Goal: Task Accomplishment & Management: Manage account settings

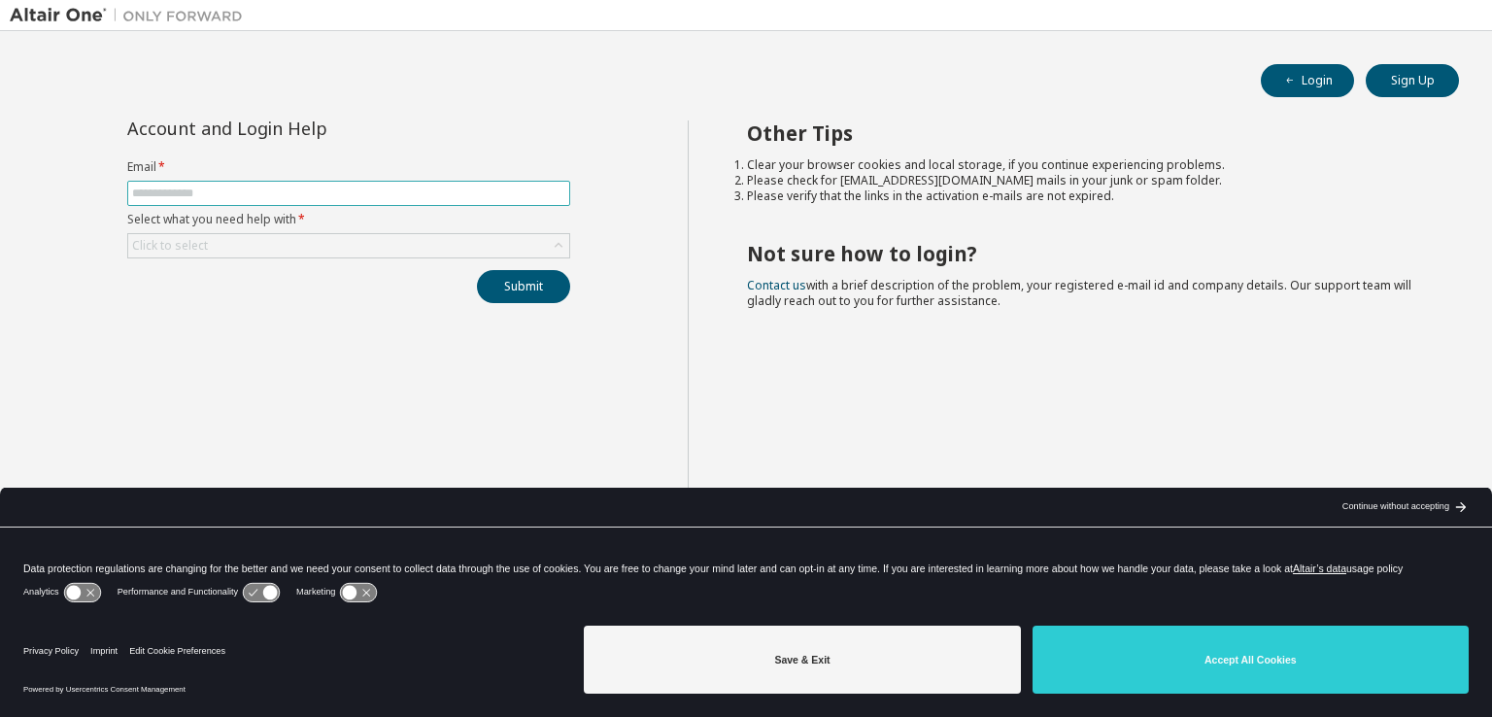
click at [264, 190] on input "text" at bounding box center [348, 193] width 433 height 16
type input "**********"
click at [517, 286] on button "Submit" at bounding box center [523, 286] width 93 height 33
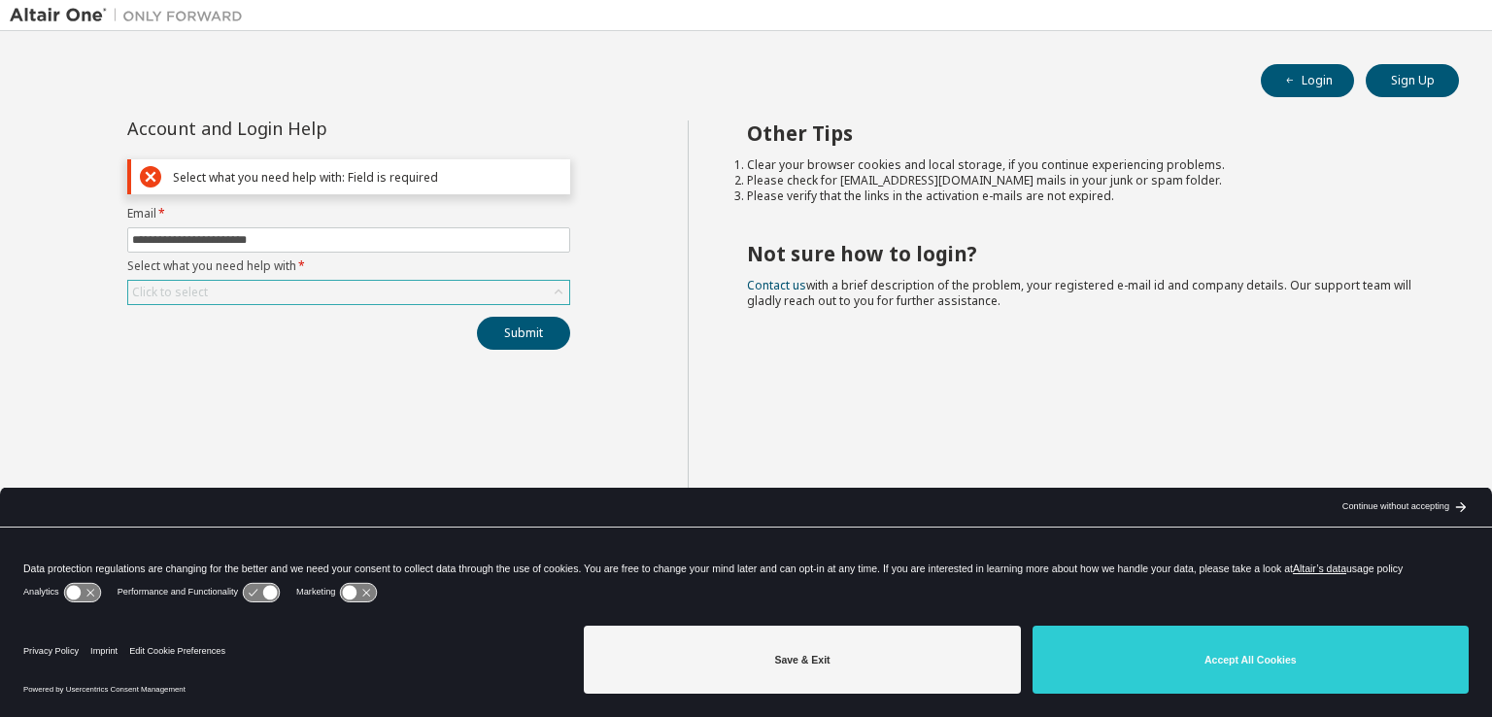
click at [517, 285] on div "Click to select" at bounding box center [348, 292] width 441 height 23
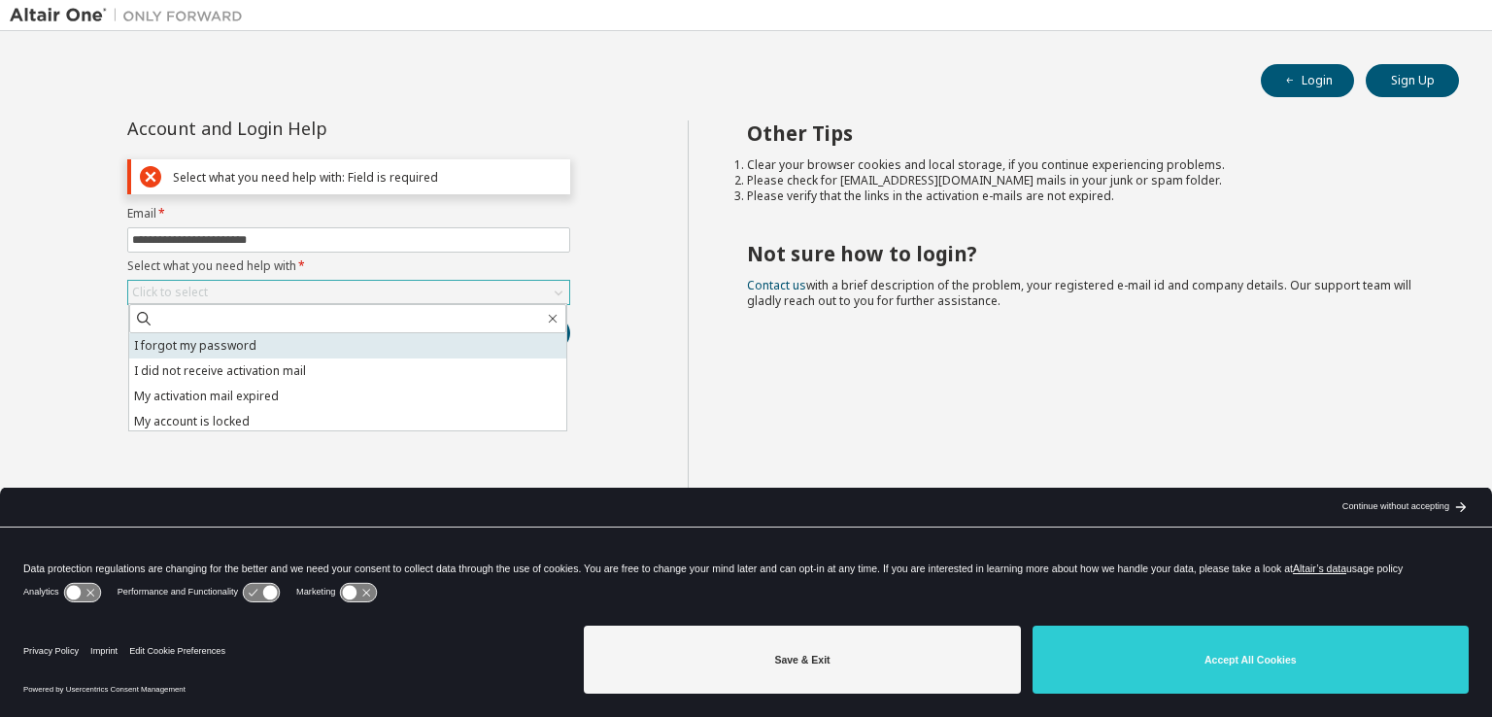
click at [387, 337] on li "I forgot my password" at bounding box center [347, 345] width 437 height 25
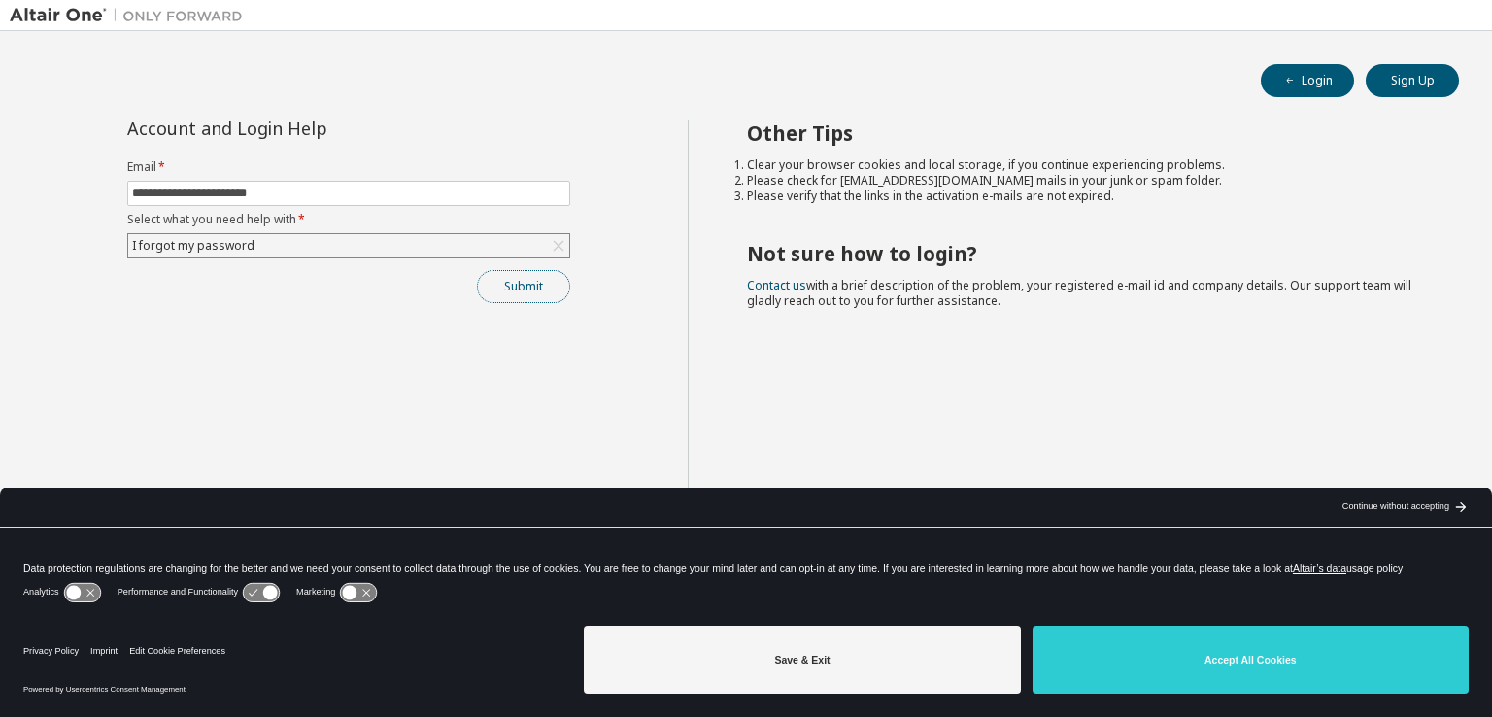
click at [520, 292] on button "Submit" at bounding box center [523, 286] width 93 height 33
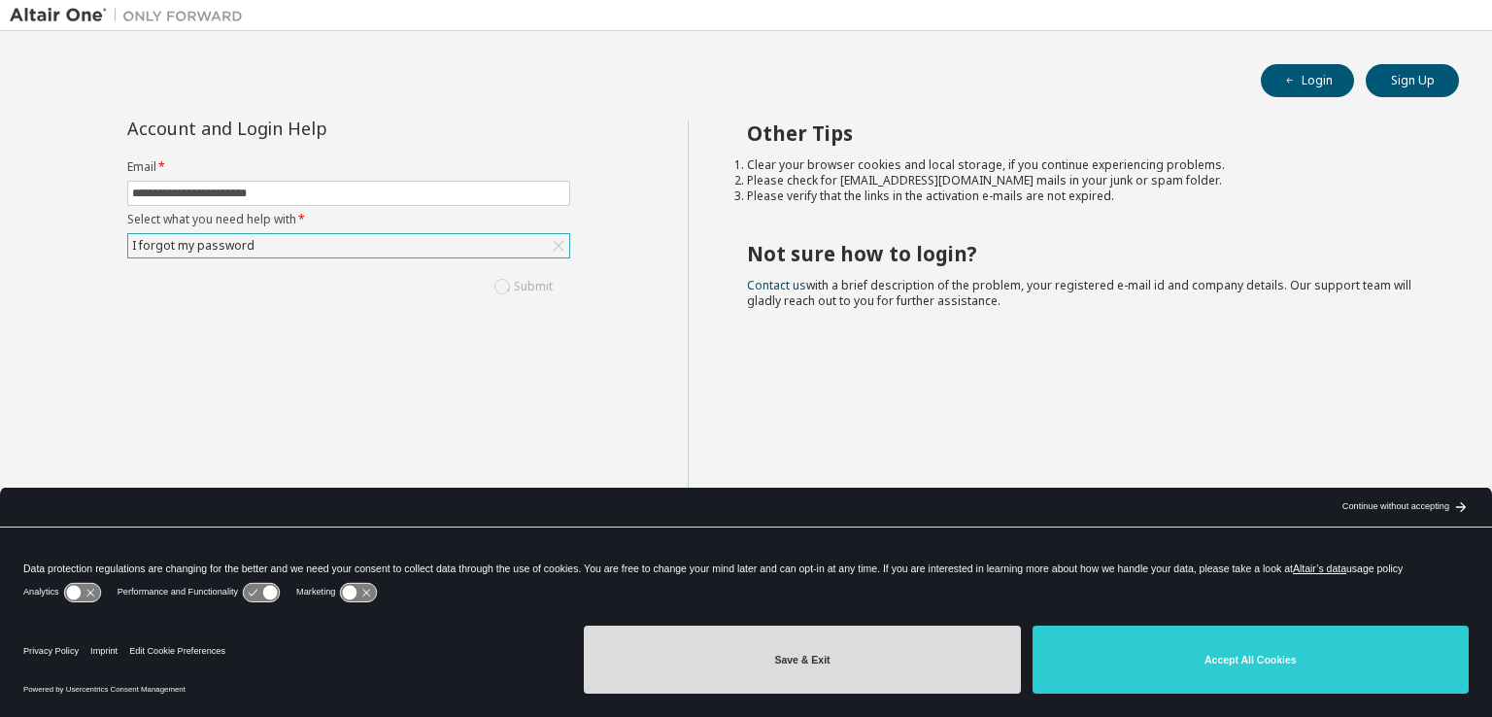
click at [905, 669] on button "Save & Exit" at bounding box center [802, 659] width 436 height 68
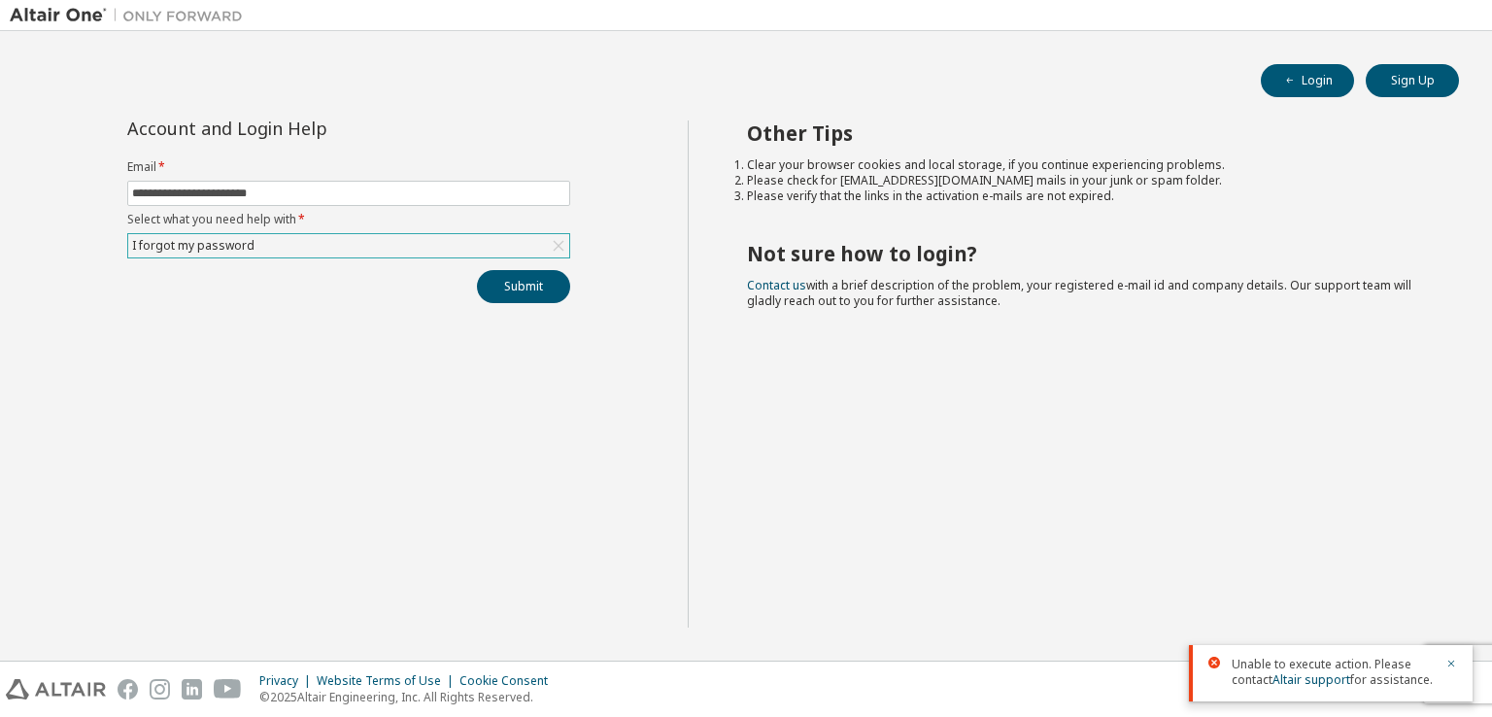
click at [450, 237] on div "I forgot my password" at bounding box center [348, 245] width 441 height 23
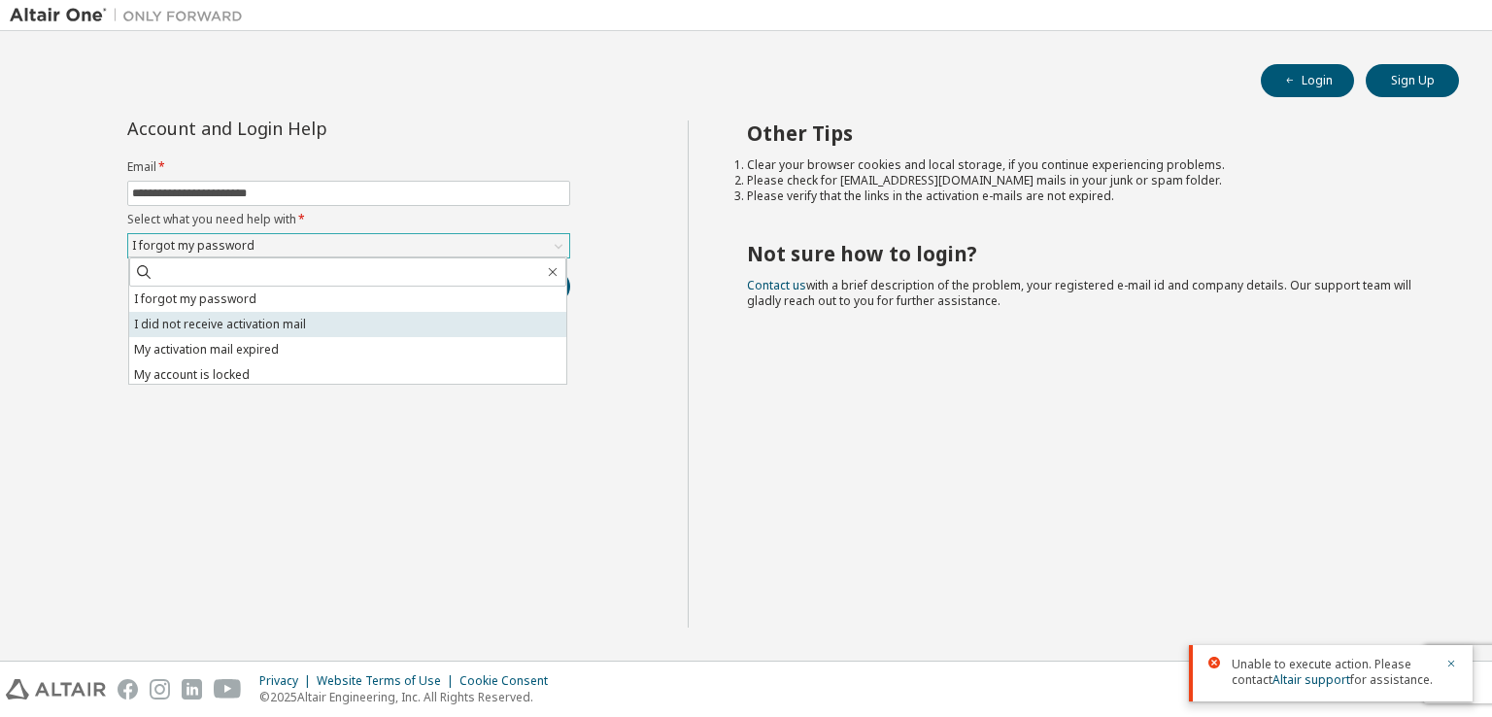
click at [276, 323] on li "I did not receive activation mail" at bounding box center [347, 324] width 437 height 25
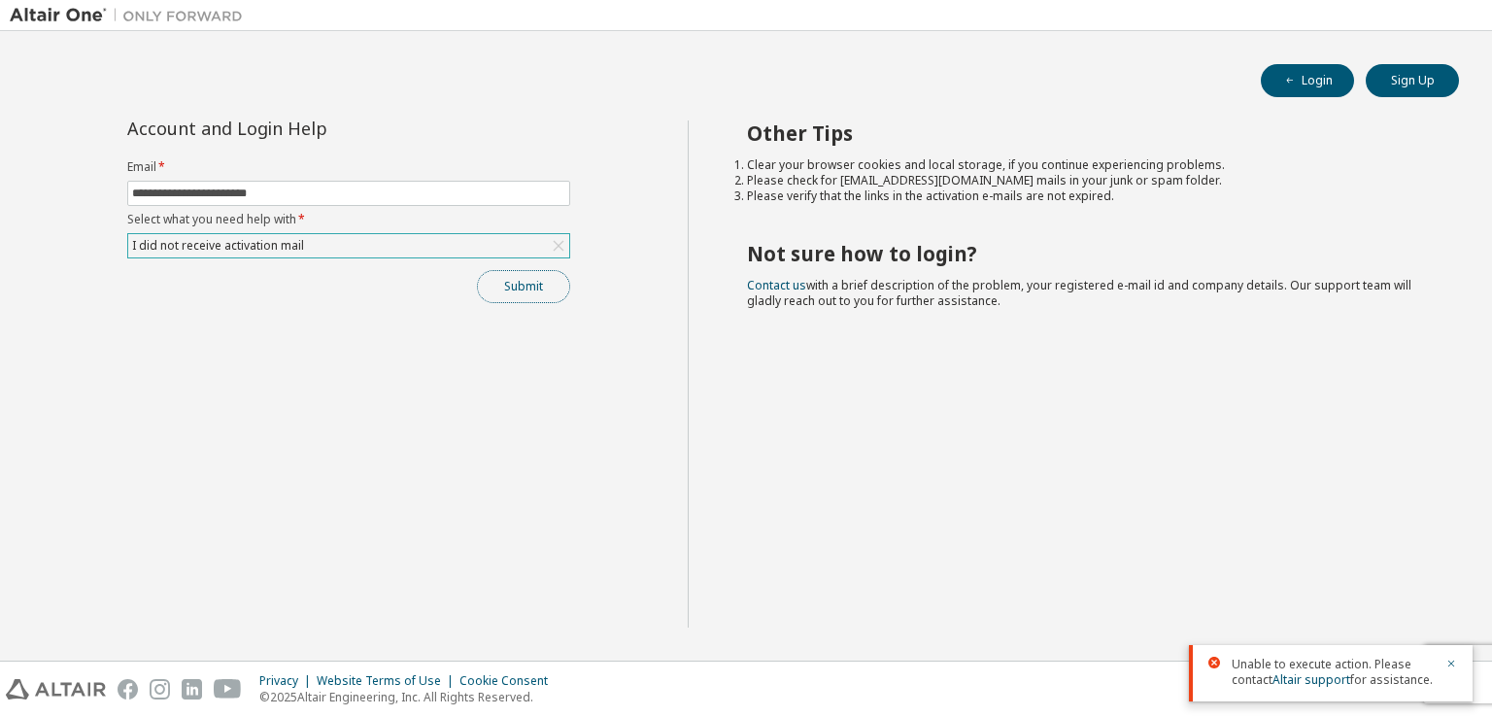
click at [509, 281] on button "Submit" at bounding box center [523, 286] width 93 height 33
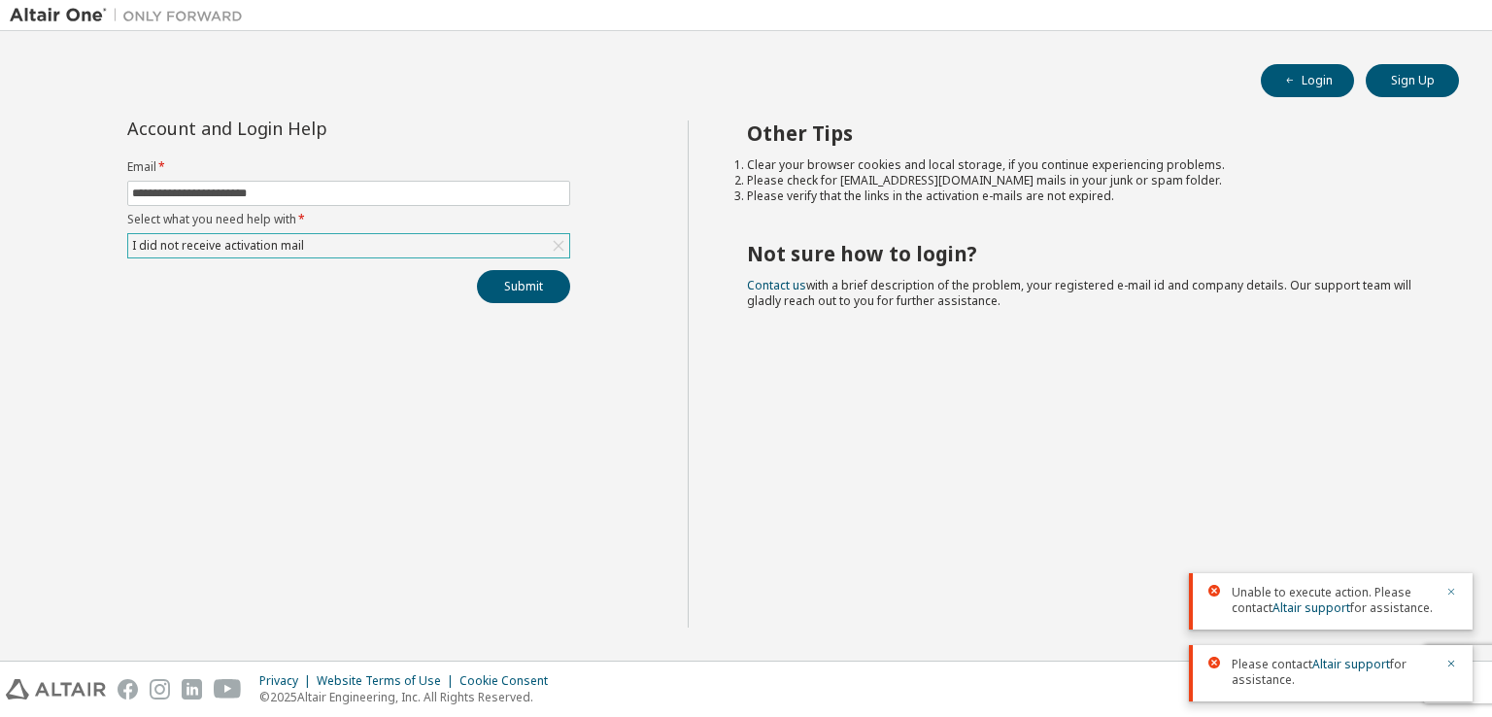
click at [1451, 589] on icon "button" at bounding box center [1451, 592] width 12 height 12
click at [1454, 663] on icon "button" at bounding box center [1451, 663] width 12 height 12
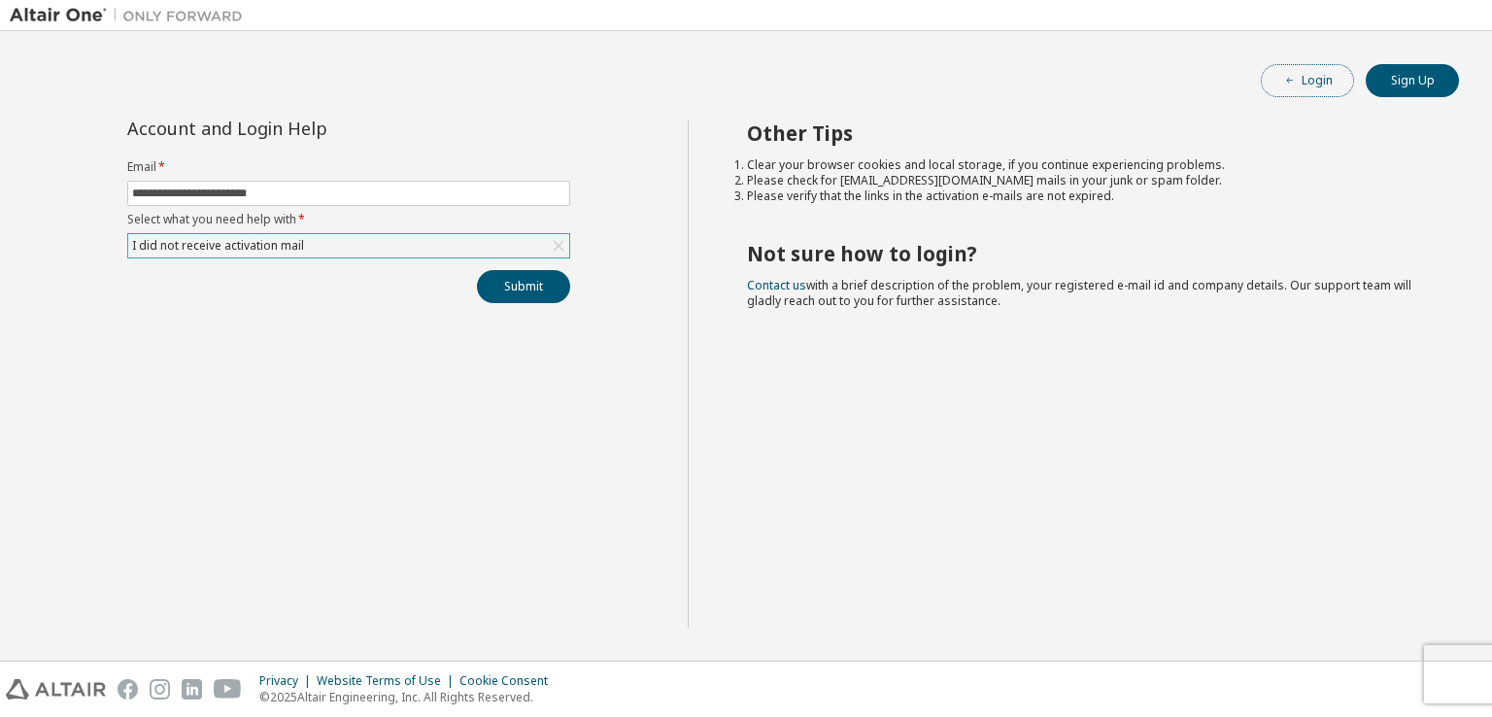
click at [1297, 86] on span "button" at bounding box center [1290, 81] width 16 height 16
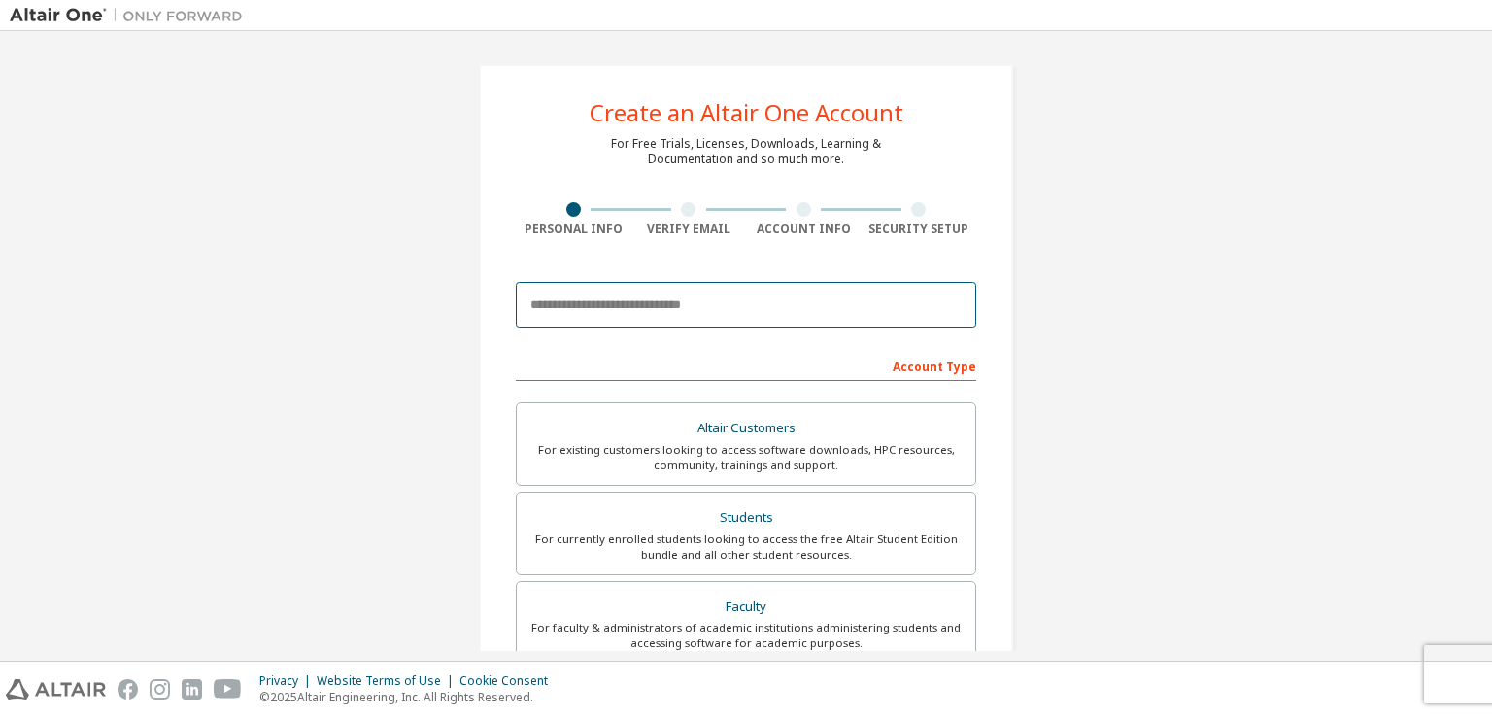
click at [638, 308] on input "email" at bounding box center [746, 305] width 460 height 47
type input "**********"
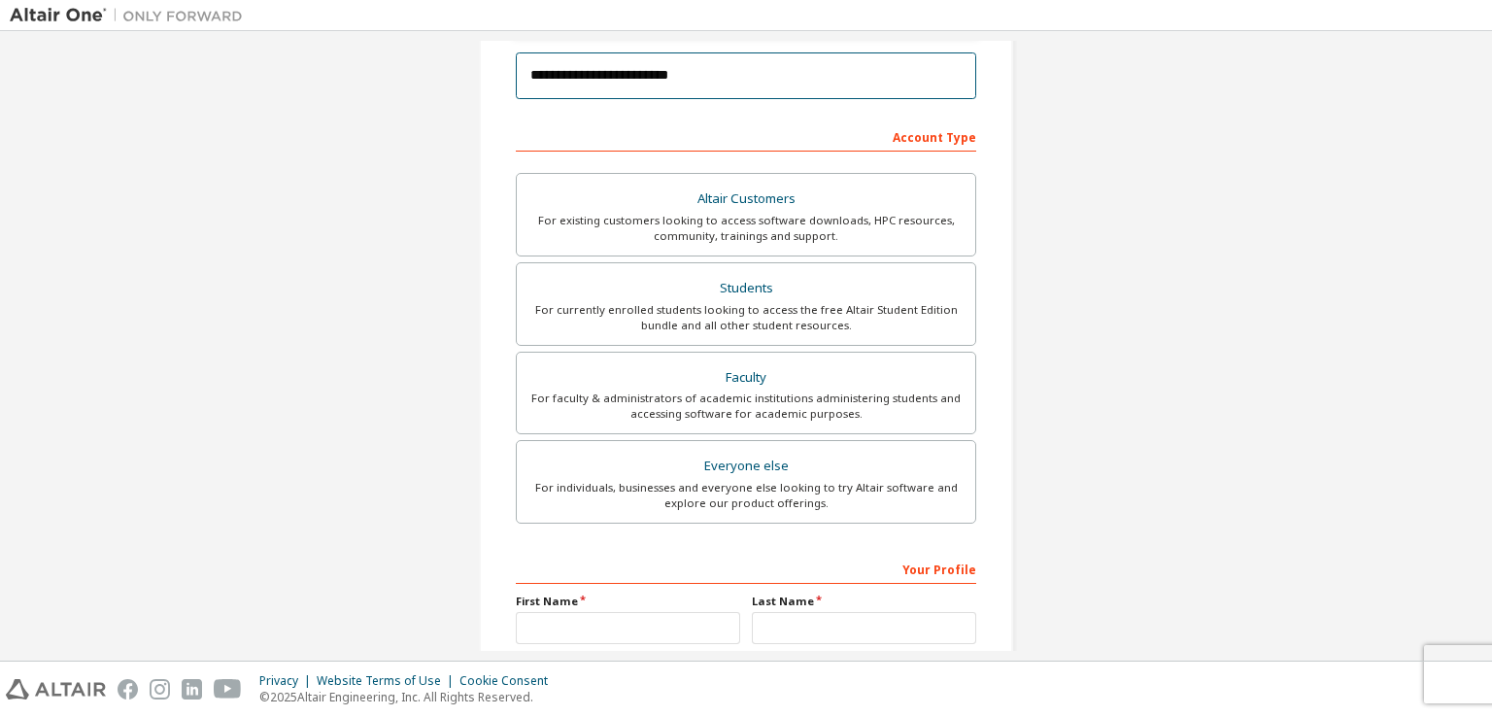
scroll to position [291, 0]
